Goal: Information Seeking & Learning: Find specific fact

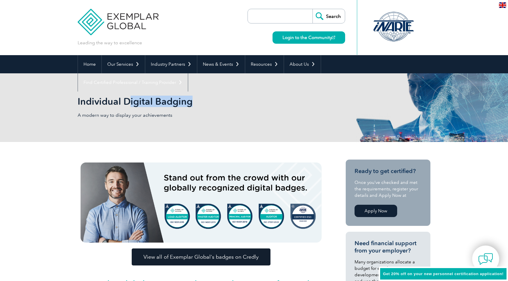
drag, startPoint x: 154, startPoint y: 105, endPoint x: 228, endPoint y: 105, distance: 74.0
click at [227, 105] on h2 "Individual Digital Badging" at bounding box center [201, 101] width 247 height 9
click at [228, 105] on h2 "Individual Digital Badging" at bounding box center [201, 101] width 247 height 9
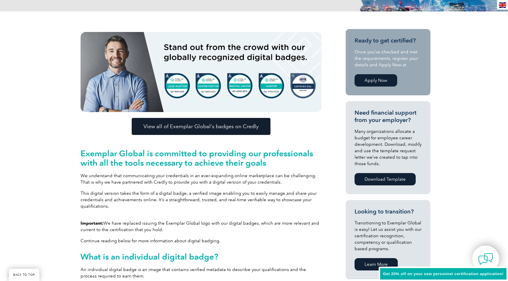
scroll to position [132, 0]
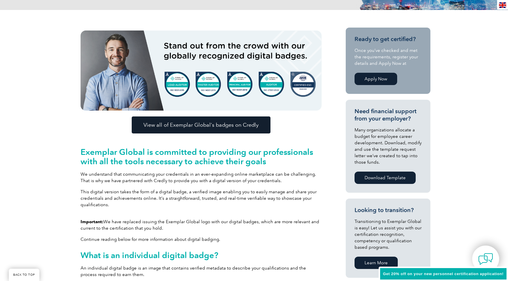
click at [200, 128] on link "View all of Exemplar Global’s badges on Credly" at bounding box center [201, 125] width 139 height 17
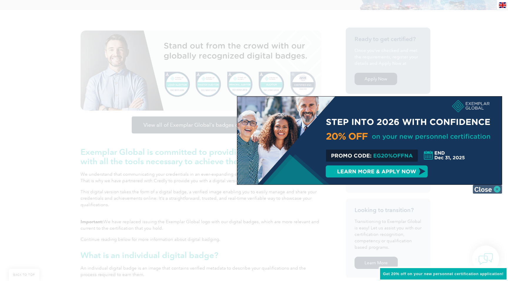
click at [491, 189] on img at bounding box center [486, 189] width 29 height 9
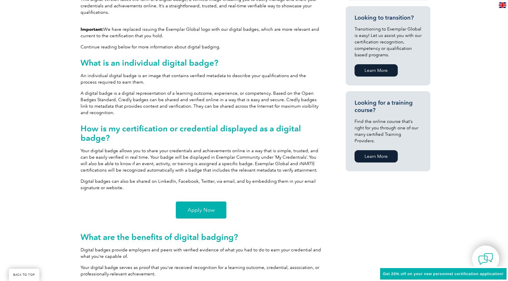
scroll to position [357, 0]
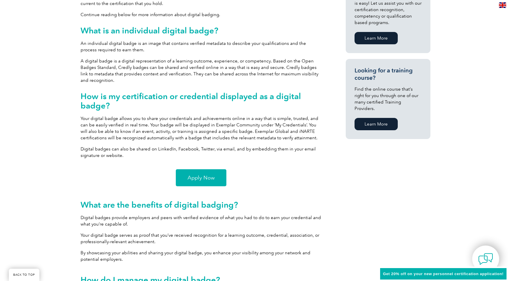
click at [216, 181] on link "Apply Now" at bounding box center [201, 178] width 51 height 17
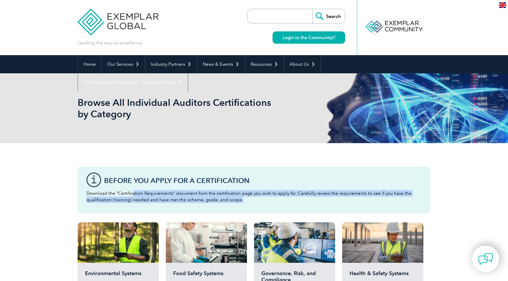
drag, startPoint x: 131, startPoint y: 195, endPoint x: 243, endPoint y: 207, distance: 112.3
click at [242, 207] on div "Before You Apply For a Certification Download the “Certification Requirements” …" at bounding box center [254, 190] width 353 height 47
click at [243, 207] on div "Before You Apply For a Certification Download the “Certification Requirements” …" at bounding box center [254, 190] width 353 height 47
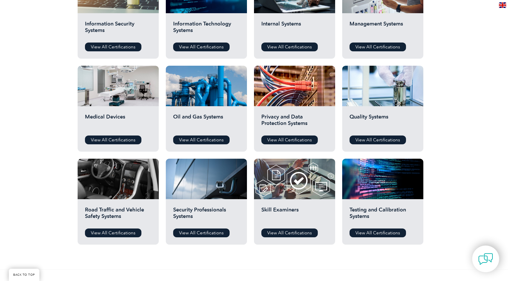
scroll to position [348, 0]
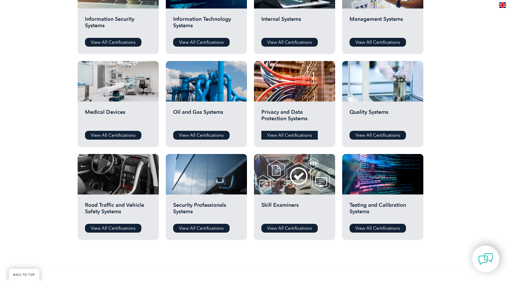
click at [303, 136] on link "View All Certifications" at bounding box center [289, 135] width 56 height 9
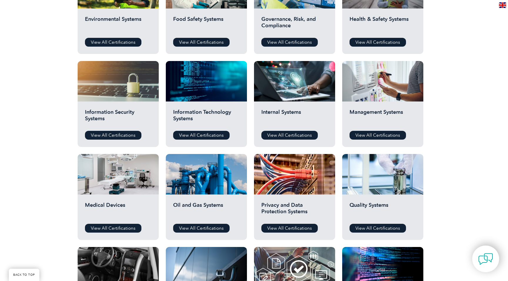
scroll to position [249, 0]
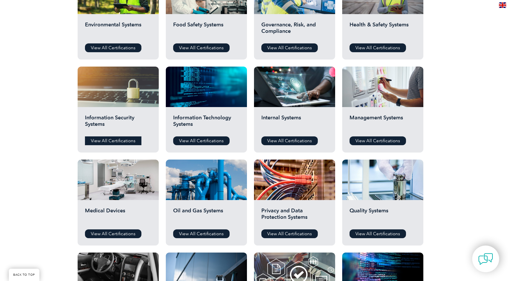
click at [127, 141] on link "View All Certifications" at bounding box center [113, 141] width 56 height 9
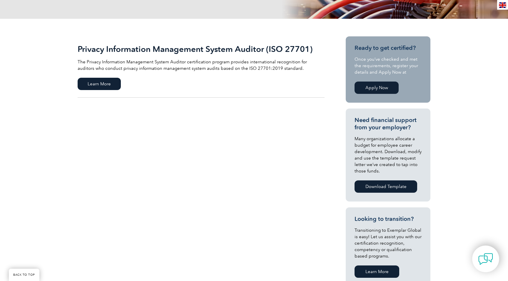
scroll to position [113, 0]
click at [383, 89] on link "Apply Now" at bounding box center [376, 87] width 44 height 12
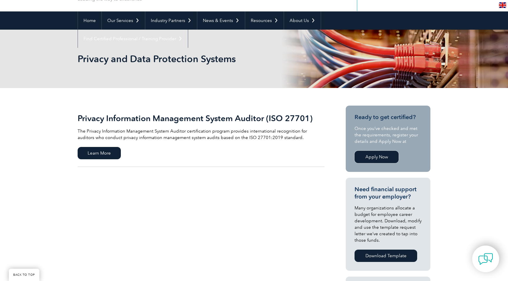
scroll to position [38, 0]
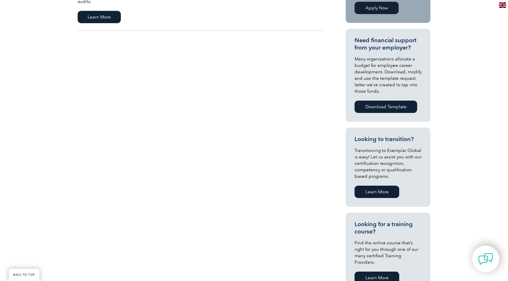
scroll to position [198, 0]
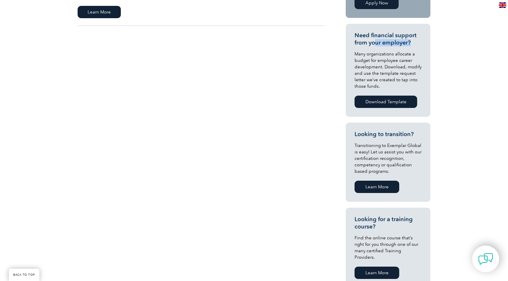
drag, startPoint x: 389, startPoint y: 44, endPoint x: 417, endPoint y: 44, distance: 27.9
click at [416, 44] on h3 "Need financial support from your employer?" at bounding box center [387, 39] width 67 height 15
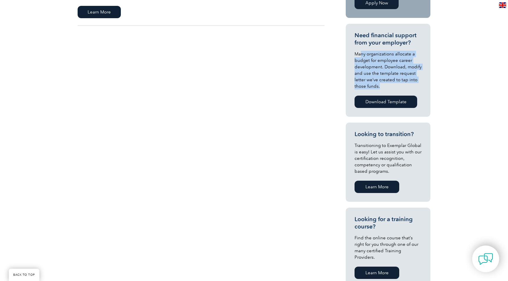
drag, startPoint x: 360, startPoint y: 51, endPoint x: 381, endPoint y: 86, distance: 41.0
click at [381, 86] on p "Many organizations allocate a budget for employee career development. Download,…" at bounding box center [387, 70] width 67 height 39
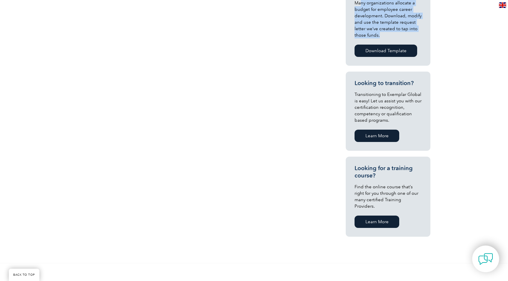
scroll to position [250, 0]
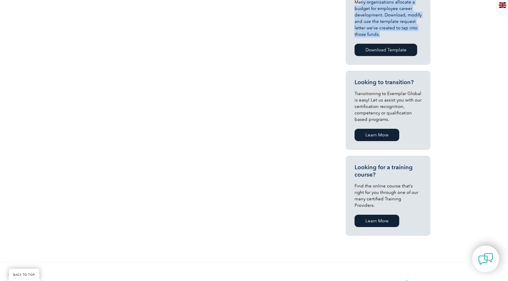
click at [376, 215] on link "Learn More" at bounding box center [376, 221] width 45 height 12
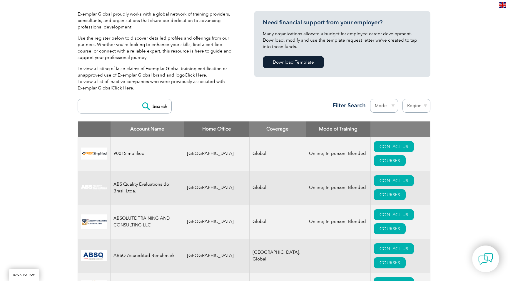
scroll to position [139, 0]
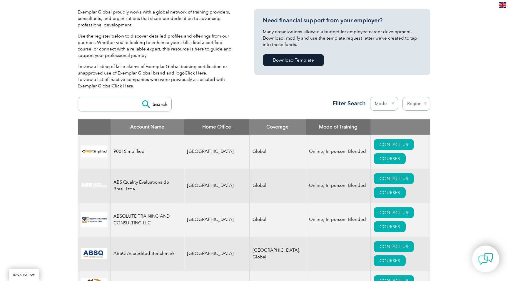
click at [118, 104] on input "search" at bounding box center [110, 104] width 58 height 14
type input "42001"
click at [150, 113] on div "42001 Search Region Australia Bahrain Bangladesh Brazil Canada Colombia Dominic…" at bounding box center [254, 107] width 353 height 26
click at [152, 107] on input "Search" at bounding box center [155, 104] width 32 height 14
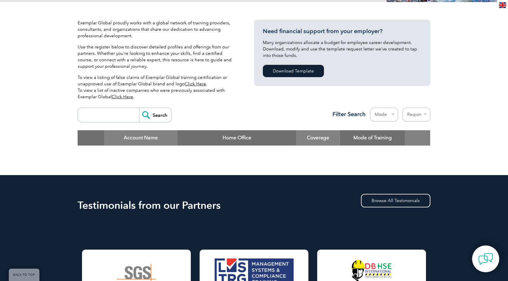
scroll to position [131, 0]
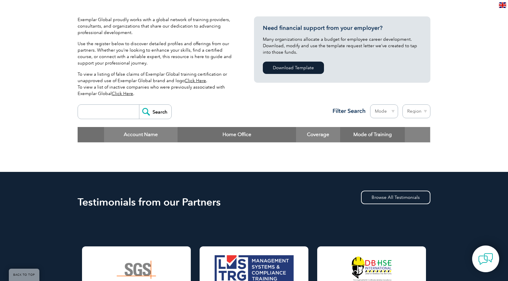
click at [115, 112] on input "search" at bounding box center [110, 112] width 58 height 14
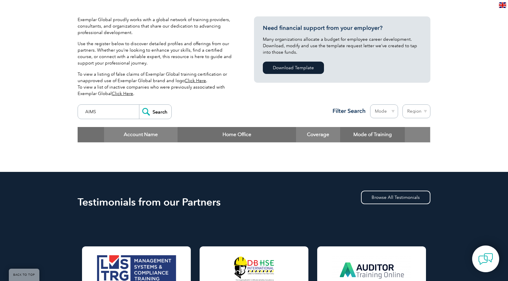
type input "AIMS"
click at [171, 115] on div "AIMS Search Region Australia Bahrain Bangladesh Brazil Canada Colombia Dominica…" at bounding box center [254, 115] width 353 height 26
click at [159, 115] on input "Search" at bounding box center [155, 112] width 32 height 14
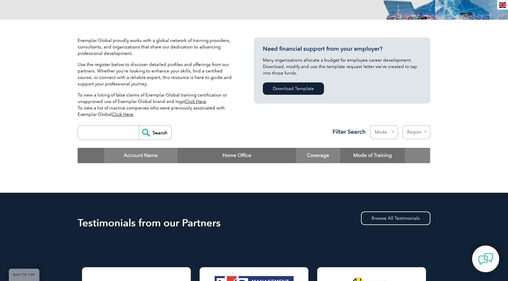
scroll to position [120, 0]
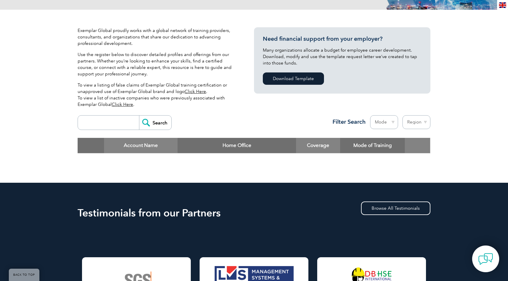
click at [116, 121] on input "search" at bounding box center [110, 123] width 58 height 14
type input "QMS"
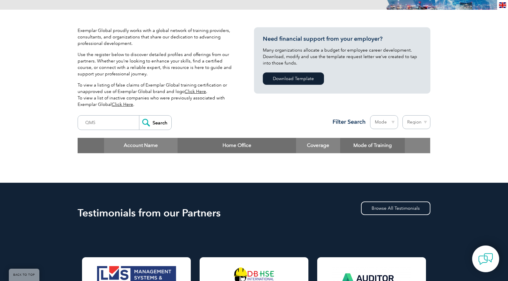
click at [152, 125] on input "Search" at bounding box center [155, 123] width 32 height 14
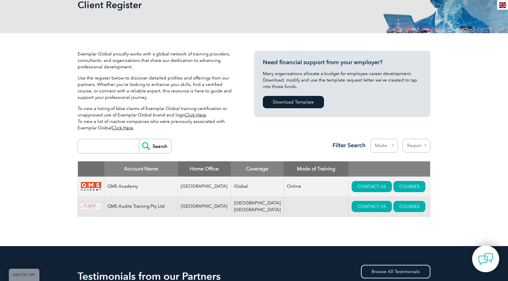
scroll to position [103, 0]
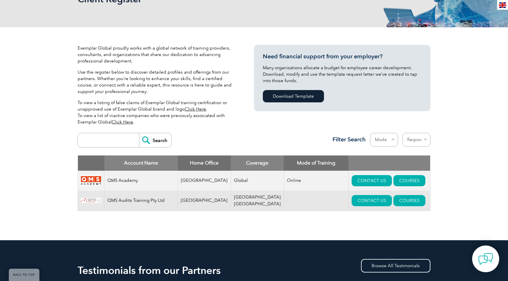
click at [109, 142] on input "search" at bounding box center [110, 140] width 58 height 14
type input "WINUPSKILL"
click at [152, 136] on input "Search" at bounding box center [155, 140] width 32 height 14
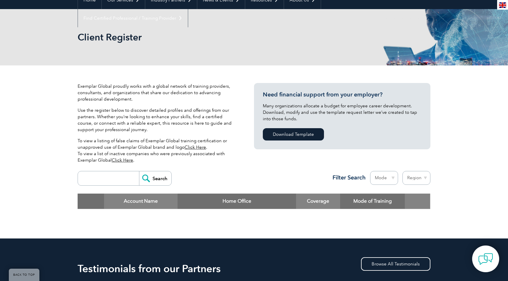
scroll to position [49, 0]
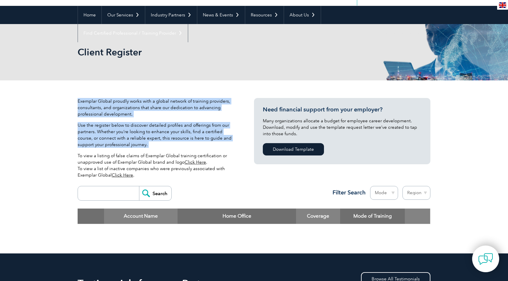
drag, startPoint x: 95, startPoint y: 95, endPoint x: 135, endPoint y: 152, distance: 69.9
click at [135, 152] on div "Exemplar Global proudly works with a global network of training providers, cons…" at bounding box center [254, 166] width 353 height 173
click at [135, 153] on p "To view a listing of false claims of Exemplar Global training certification or …" at bounding box center [157, 166] width 159 height 26
drag, startPoint x: 129, startPoint y: 103, endPoint x: 139, endPoint y: 142, distance: 40.2
click at [139, 142] on div "Exemplar Global proudly works with a global network of training providers, cons…" at bounding box center [157, 140] width 159 height 85
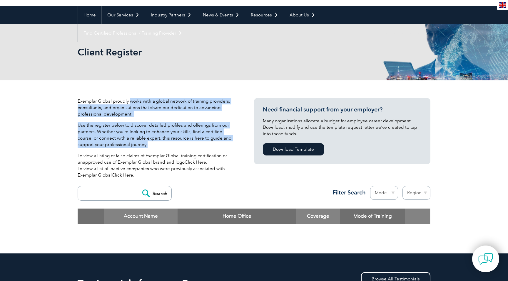
click at [139, 142] on p "Use the register below to discover detailed profiles and offerings from our par…" at bounding box center [157, 135] width 159 height 26
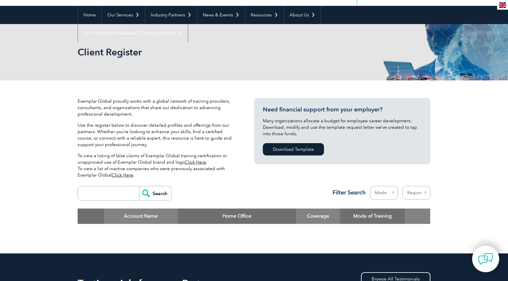
click at [115, 187] on input "search" at bounding box center [110, 194] width 58 height 14
type input "WIN"
click at [151, 193] on input "Search" at bounding box center [155, 194] width 32 height 14
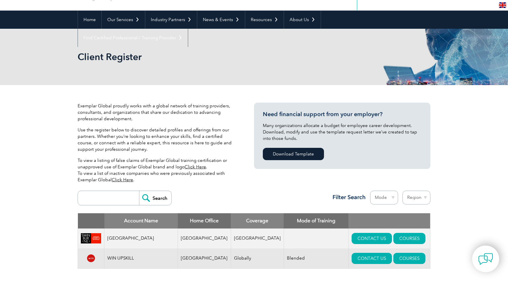
scroll to position [50, 0]
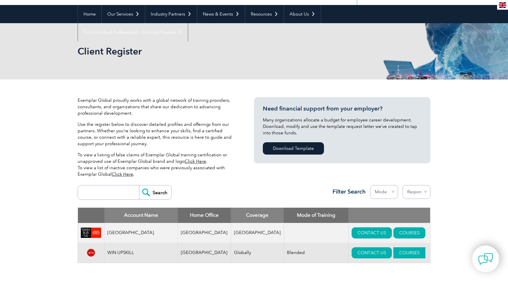
click at [394, 253] on link "COURSES" at bounding box center [409, 253] width 32 height 11
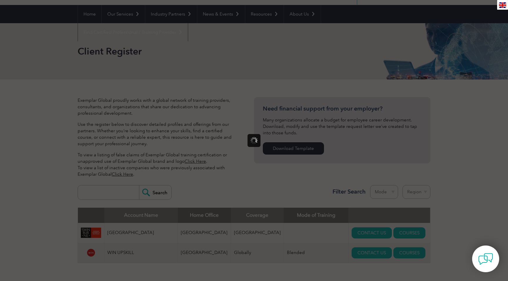
scroll to position [0, 0]
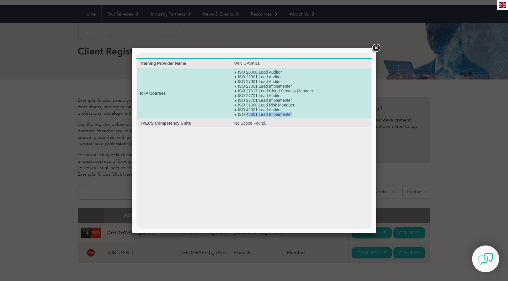
drag, startPoint x: 244, startPoint y: 117, endPoint x: 300, endPoint y: 117, distance: 56.1
click at [300, 117] on td "● ISO 20000 Lead Auditor ● ISO 22301 Lead Auditor ● ISO 27001 Lead Auditor ● IS…" at bounding box center [301, 93] width 140 height 51
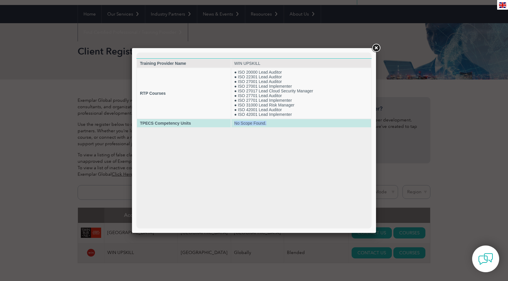
drag, startPoint x: 235, startPoint y: 127, endPoint x: 284, endPoint y: 127, distance: 48.8
click at [284, 127] on td "No Scope Found." at bounding box center [301, 123] width 140 height 8
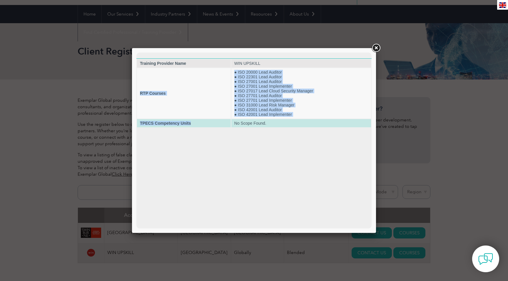
drag, startPoint x: 139, startPoint y: 95, endPoint x: 205, endPoint y: 128, distance: 73.3
click at [205, 127] on tbody "Training Provider Name WIN UPSKILL RTP Courses ● ISO 20000 Lead Auditor ● ISO 2…" at bounding box center [254, 93] width 234 height 68
click at [205, 127] on td "TPECS Competency Units" at bounding box center [184, 123] width 94 height 8
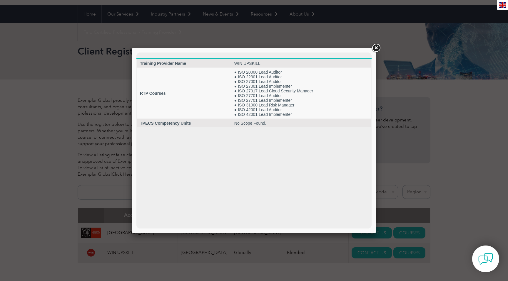
click at [377, 46] on link at bounding box center [375, 48] width 11 height 11
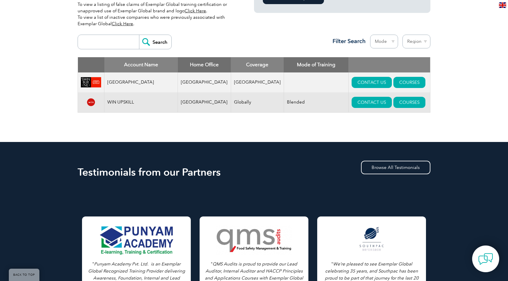
scroll to position [184, 0]
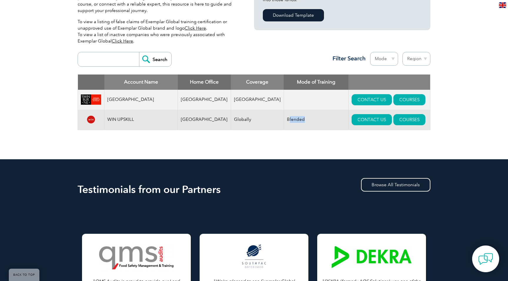
drag, startPoint x: 276, startPoint y: 120, endPoint x: 300, endPoint y: 120, distance: 24.4
click at [300, 120] on td "Blended" at bounding box center [315, 120] width 65 height 20
drag, startPoint x: 225, startPoint y: 120, endPoint x: 250, endPoint y: 120, distance: 25.3
click at [250, 120] on td "Globally" at bounding box center [257, 120] width 53 height 20
drag, startPoint x: 183, startPoint y: 119, endPoint x: 207, endPoint y: 119, distance: 24.1
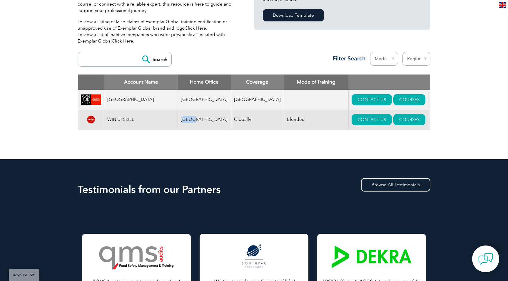
click at [207, 119] on td "India" at bounding box center [204, 120] width 53 height 20
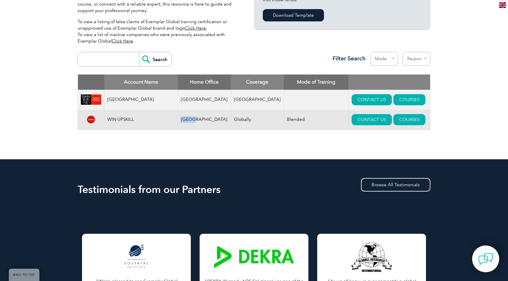
drag, startPoint x: 178, startPoint y: 120, endPoint x: 209, endPoint y: 120, distance: 31.4
click at [209, 120] on tr "WIN UPSKILL India Globally Blended CONTACT US COURSES" at bounding box center [254, 120] width 352 height 20
click at [209, 120] on td "India" at bounding box center [204, 120] width 53 height 20
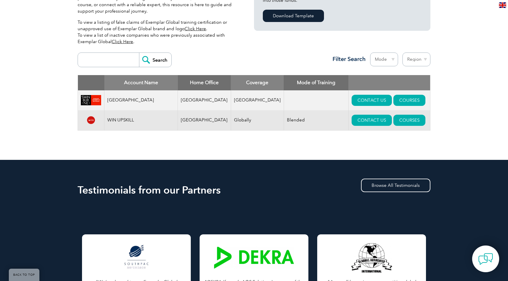
scroll to position [152, 0]
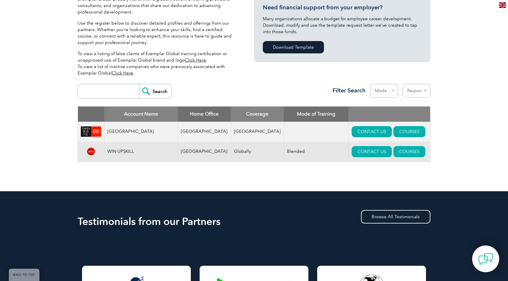
click at [110, 127] on td "Swinburne University of Technology" at bounding box center [140, 132] width 73 height 20
drag, startPoint x: 109, startPoint y: 127, endPoint x: 142, endPoint y: 136, distance: 33.7
click at [142, 136] on td "Swinburne University of Technology" at bounding box center [140, 132] width 73 height 20
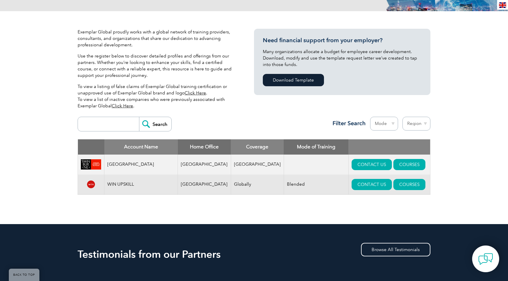
scroll to position [110, 0]
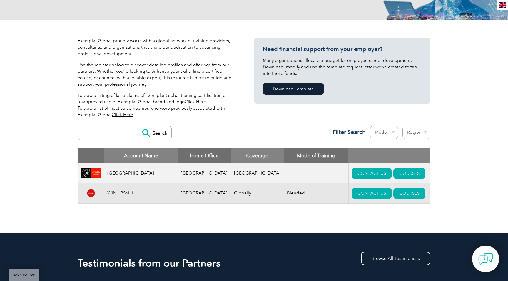
click at [126, 133] on input "search" at bounding box center [110, 133] width 58 height 14
type input "netherlands"
click at [163, 127] on input "Search" at bounding box center [155, 133] width 32 height 14
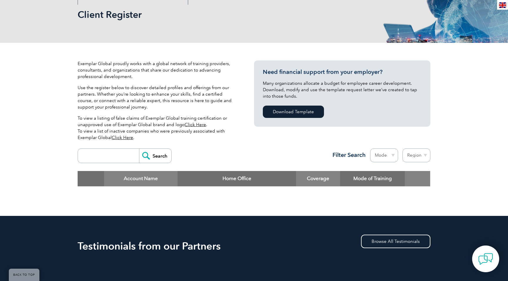
scroll to position [94, 0]
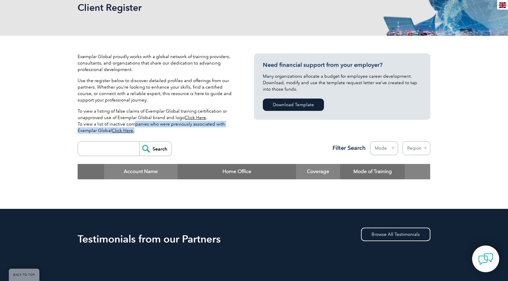
drag, startPoint x: 132, startPoint y: 123, endPoint x: 159, endPoint y: 130, distance: 27.2
click at [159, 130] on p "To view a listing of false claims of Exemplar Global training certification or …" at bounding box center [157, 121] width 159 height 26
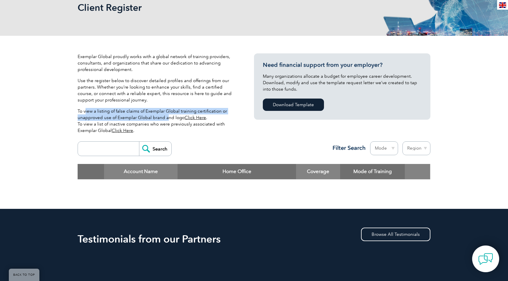
drag, startPoint x: 85, startPoint y: 110, endPoint x: 166, endPoint y: 119, distance: 81.5
click at [166, 119] on p "To view a listing of false claims of Exemplar Global training certification or …" at bounding box center [157, 121] width 159 height 26
drag, startPoint x: 130, startPoint y: 118, endPoint x: 171, endPoint y: 118, distance: 41.7
click at [171, 118] on p "To view a listing of false claims of Exemplar Global training certification or …" at bounding box center [157, 121] width 159 height 26
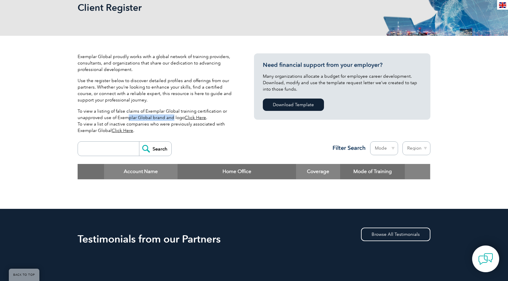
click at [171, 118] on p "To view a listing of false claims of Exemplar Global training certification or …" at bounding box center [157, 121] width 159 height 26
click at [194, 118] on link "Click Here" at bounding box center [194, 117] width 21 height 5
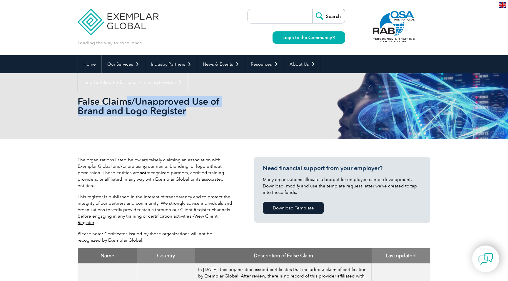
drag, startPoint x: 126, startPoint y: 98, endPoint x: 205, endPoint y: 119, distance: 82.4
click at [205, 119] on div "False Claims/Unapproved Use of Brand and Logo Register" at bounding box center [254, 106] width 353 height 66
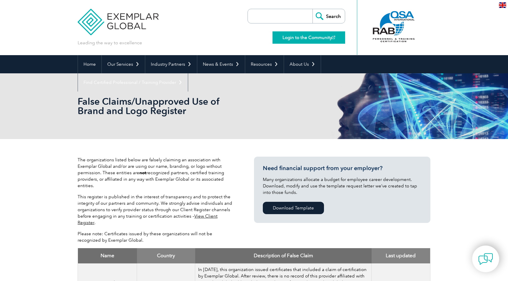
click at [323, 36] on link "Login to the Community" at bounding box center [308, 37] width 73 height 12
